Goal: Task Accomplishment & Management: Use online tool/utility

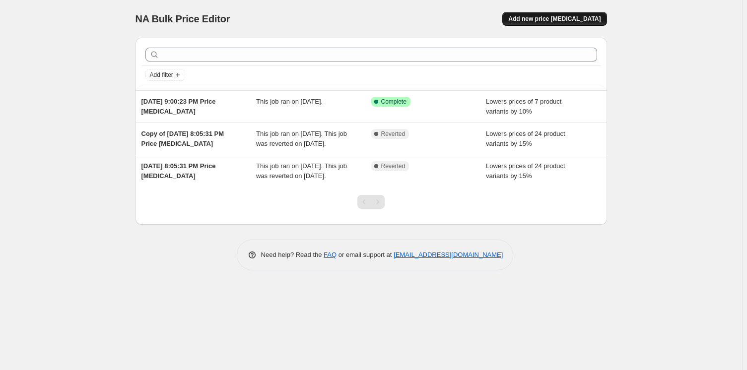
click at [572, 19] on span "Add new price [MEDICAL_DATA]" at bounding box center [554, 19] width 92 height 8
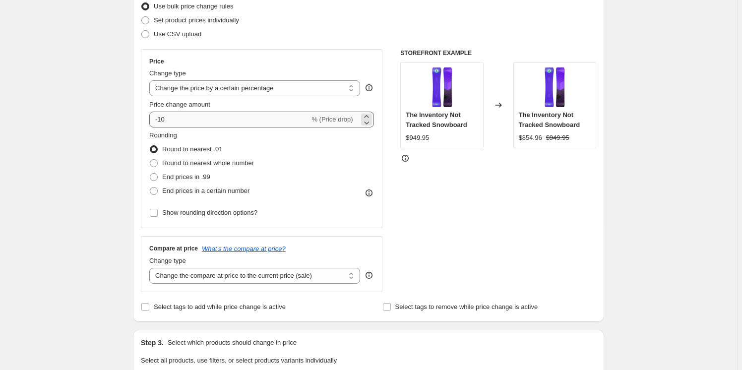
scroll to position [135, 0]
click at [231, 90] on select "Change the price to a certain amount Change the price by a certain amount Chang…" at bounding box center [254, 87] width 211 height 16
drag, startPoint x: 264, startPoint y: 83, endPoint x: 185, endPoint y: 75, distance: 78.9
click at [264, 83] on select "Change the price to a certain amount Change the price by a certain amount Chang…" at bounding box center [254, 87] width 211 height 16
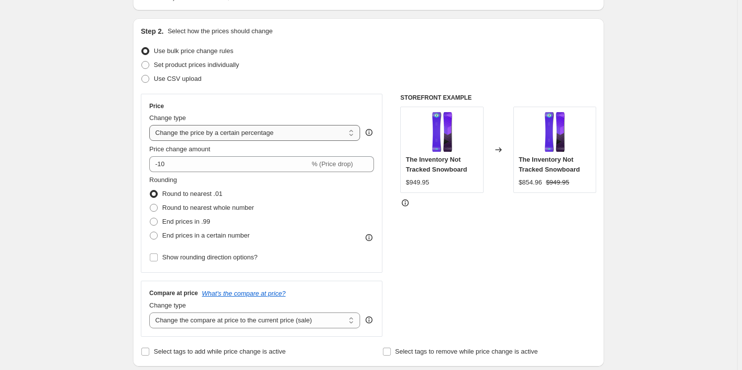
scroll to position [90, 0]
click at [188, 135] on select "Change the price to a certain amount Change the price by a certain amount Chang…" at bounding box center [254, 132] width 211 height 16
click at [269, 133] on select "Change the price to a certain amount Change the price by a certain amount Chang…" at bounding box center [254, 132] width 211 height 16
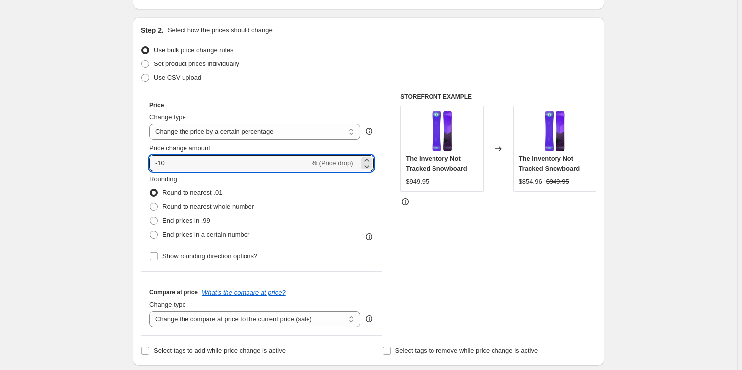
drag, startPoint x: 186, startPoint y: 160, endPoint x: 131, endPoint y: 157, distance: 54.7
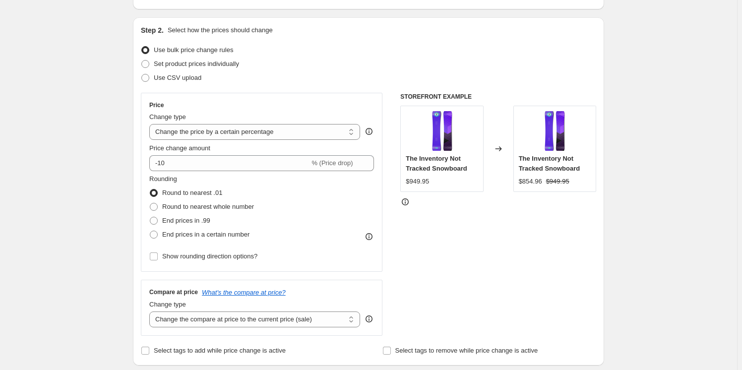
click at [217, 128] on select "Change the price to a certain amount Change the price by a certain amount Chang…" at bounding box center [254, 132] width 211 height 16
select select "bcap"
click at [151, 124] on select "Change the price to a certain amount Change the price by a certain amount Chang…" at bounding box center [254, 132] width 211 height 16
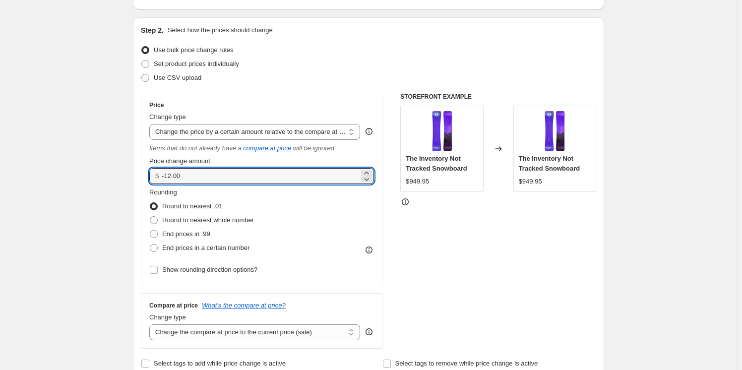
drag, startPoint x: 220, startPoint y: 175, endPoint x: 131, endPoint y: 170, distance: 89.4
click at [228, 170] on input "8" at bounding box center [260, 176] width 197 height 16
type input "8.00"
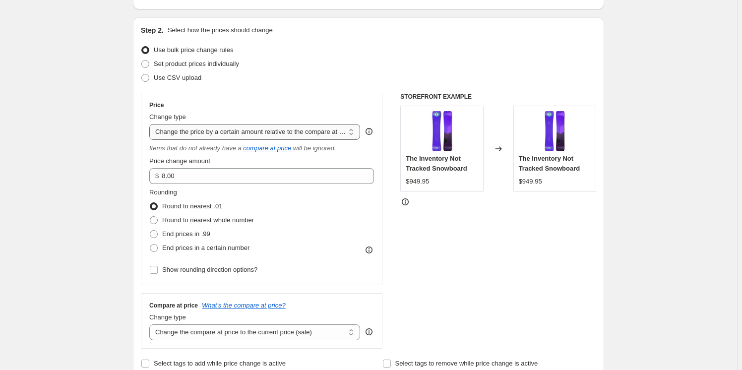
click at [268, 132] on select "Change the price to a certain amount Change the price by a certain amount Chang…" at bounding box center [254, 132] width 211 height 16
select select "percentage"
click at [151, 124] on select "Change the price to a certain amount Change the price by a certain amount Chang…" at bounding box center [254, 132] width 211 height 16
type input "-15"
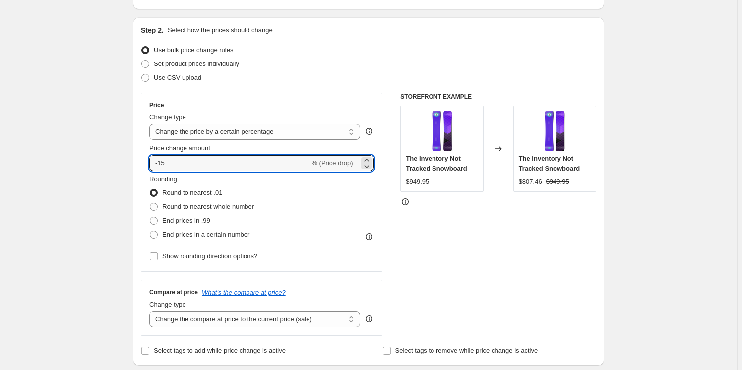
drag, startPoint x: 213, startPoint y: 164, endPoint x: 124, endPoint y: 154, distance: 89.9
type input "5"
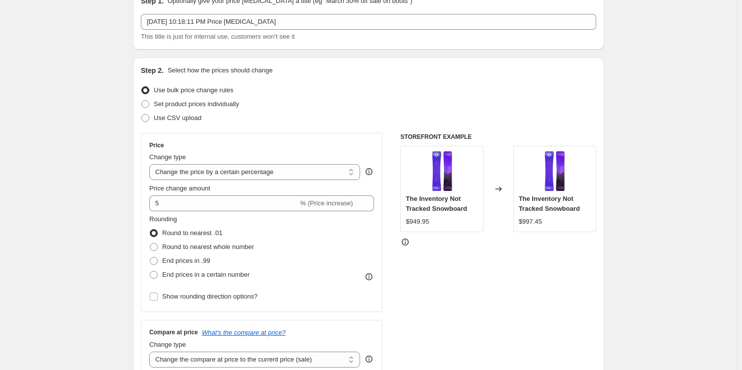
scroll to position [55, 0]
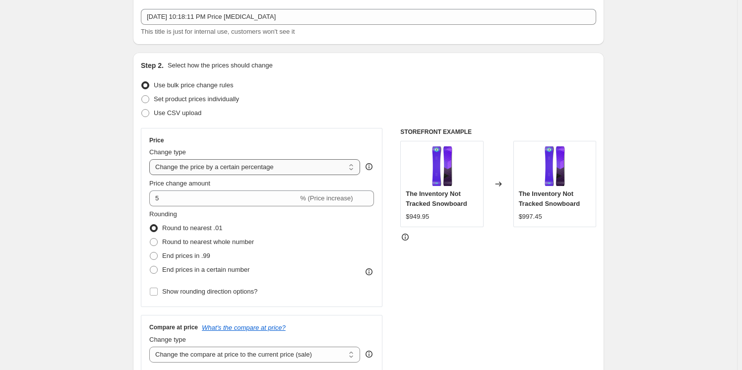
click at [238, 173] on select "Change the price to a certain amount Change the price by a certain amount Chang…" at bounding box center [254, 167] width 211 height 16
select select "bcap"
click at [151, 159] on select "Change the price to a certain amount Change the price by a certain amount Chang…" at bounding box center [254, 167] width 211 height 16
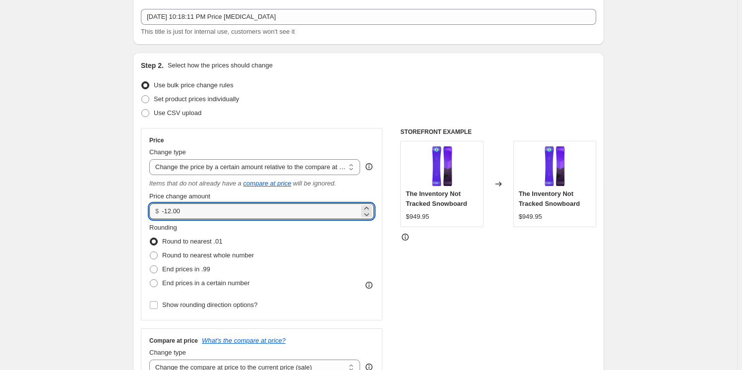
drag, startPoint x: 220, startPoint y: 211, endPoint x: 144, endPoint y: 203, distance: 76.4
click at [144, 203] on div "Price Change type Change the price to a certain amount Change the price by a ce…" at bounding box center [262, 224] width 242 height 193
type input "1.00"
click at [237, 166] on select "Change the price to a certain amount Change the price by a certain amount Chang…" at bounding box center [254, 167] width 211 height 16
click at [449, 266] on div "STOREFRONT EXAMPLE The Inventory Not Tracked Snowboard $949.95 Changed to The I…" at bounding box center [498, 256] width 196 height 256
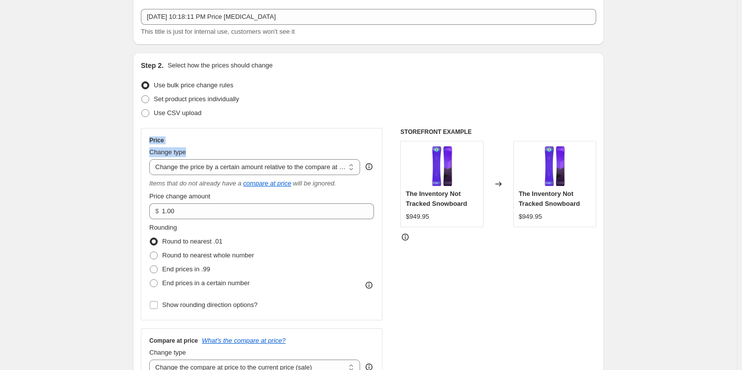
drag, startPoint x: 170, startPoint y: 145, endPoint x: 134, endPoint y: 140, distance: 36.1
click at [149, 145] on div "Price Change type Change the price to a certain amount Change the price by a ce…" at bounding box center [262, 224] width 242 height 193
drag, startPoint x: 186, startPoint y: 152, endPoint x: 150, endPoint y: 138, distance: 38.2
click at [150, 138] on div "Price Change type Change the price to a certain amount Change the price by a ce…" at bounding box center [262, 224] width 242 height 193
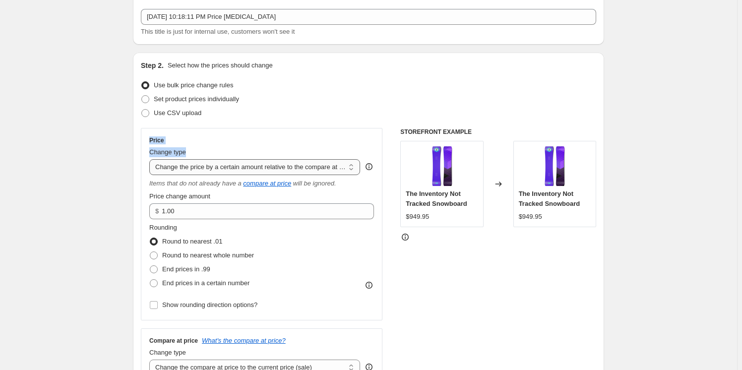
click at [184, 170] on select "Change the price to a certain amount Change the price by a certain amount Chang…" at bounding box center [254, 167] width 211 height 16
click at [287, 151] on div "Change type" at bounding box center [254, 152] width 211 height 10
click at [319, 153] on div "Change type" at bounding box center [254, 152] width 211 height 10
click at [324, 166] on select "Change the price to a certain amount Change the price by a certain amount Chang…" at bounding box center [254, 167] width 211 height 16
drag, startPoint x: 275, startPoint y: 146, endPoint x: 272, endPoint y: 154, distance: 8.7
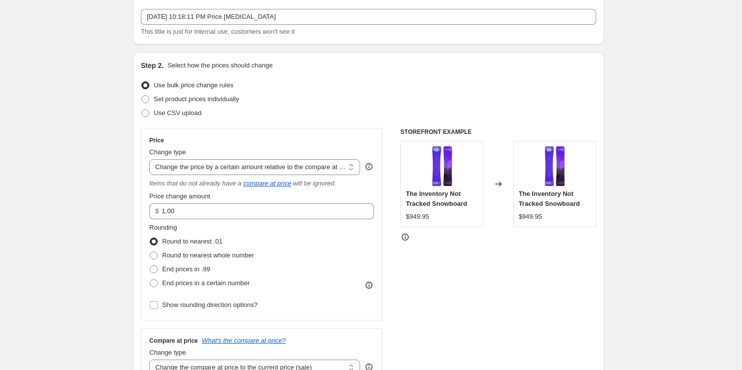
click at [274, 149] on div "Price Change type Change the price to a certain amount Change the price by a ce…" at bounding box center [261, 224] width 225 height 176
drag, startPoint x: 184, startPoint y: 210, endPoint x: 149, endPoint y: 212, distance: 34.8
click at [149, 212] on div "Price Change type Change the price to a certain amount Change the price by a ce…" at bounding box center [262, 224] width 242 height 193
click at [371, 168] on icon at bounding box center [369, 167] width 10 height 10
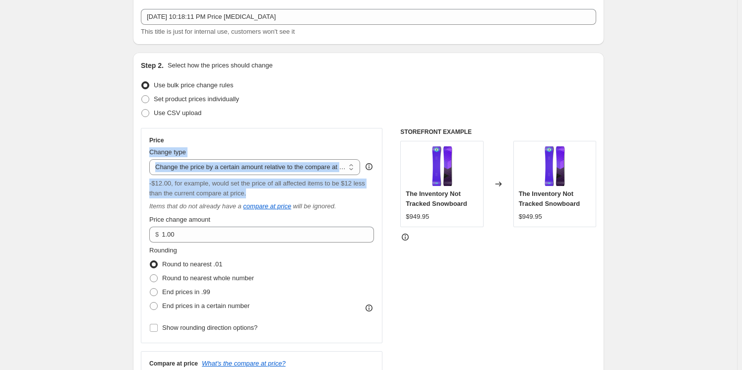
drag, startPoint x: 286, startPoint y: 189, endPoint x: 124, endPoint y: 150, distance: 166.7
click at [192, 166] on select "Change the price to a certain amount Change the price by a certain amount Chang…" at bounding box center [254, 167] width 211 height 16
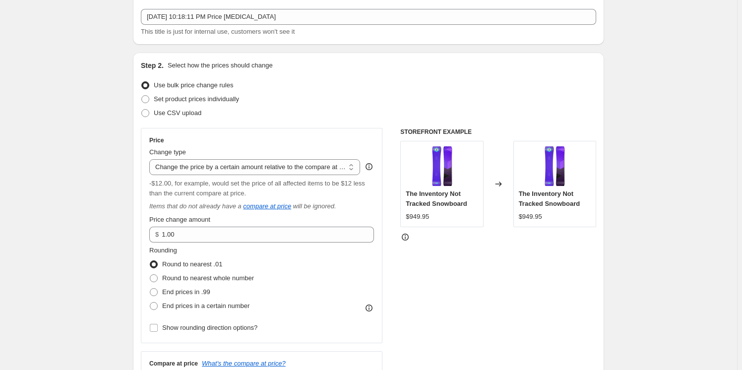
click at [188, 180] on span "-$12.00, for example, would set the price of all affected items to be $12 less …" at bounding box center [257, 188] width 216 height 17
click at [208, 171] on select "Change the price to a certain amount Change the price by a certain amount Chang…" at bounding box center [254, 167] width 211 height 16
click at [137, 191] on div "Step 2. Select how the prices should change Use bulk price change rules Set pro…" at bounding box center [368, 245] width 471 height 384
click at [189, 174] on select "Change the price to a certain amount Change the price by a certain amount Chang…" at bounding box center [254, 167] width 211 height 16
click at [208, 100] on span "Set product prices individually" at bounding box center [196, 98] width 85 height 7
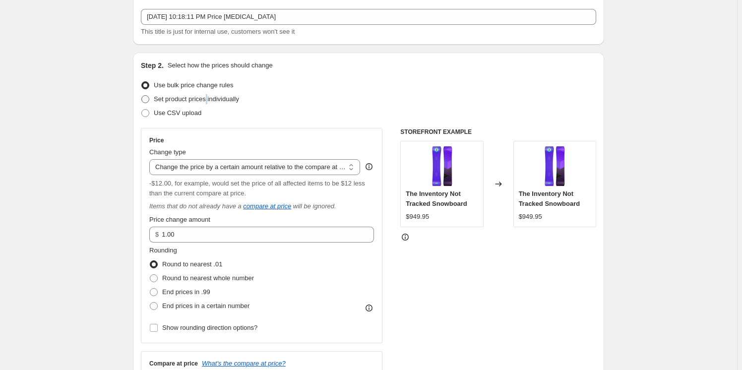
click at [209, 100] on span "Set product prices individually" at bounding box center [196, 98] width 85 height 7
click at [142, 96] on input "Set product prices individually" at bounding box center [141, 95] width 0 height 0
radio input "true"
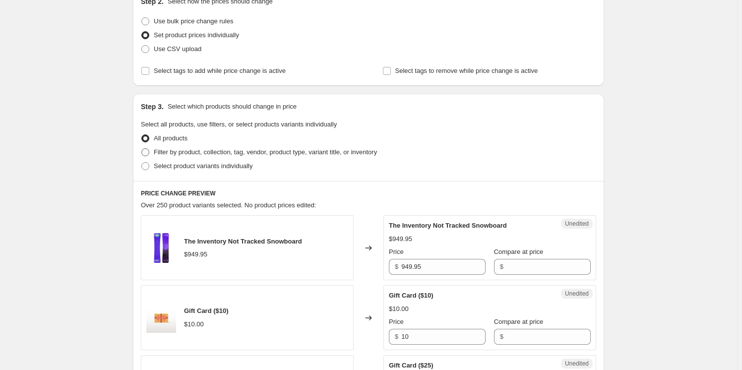
scroll to position [100, 0]
